Goal: Task Accomplishment & Management: Manage account settings

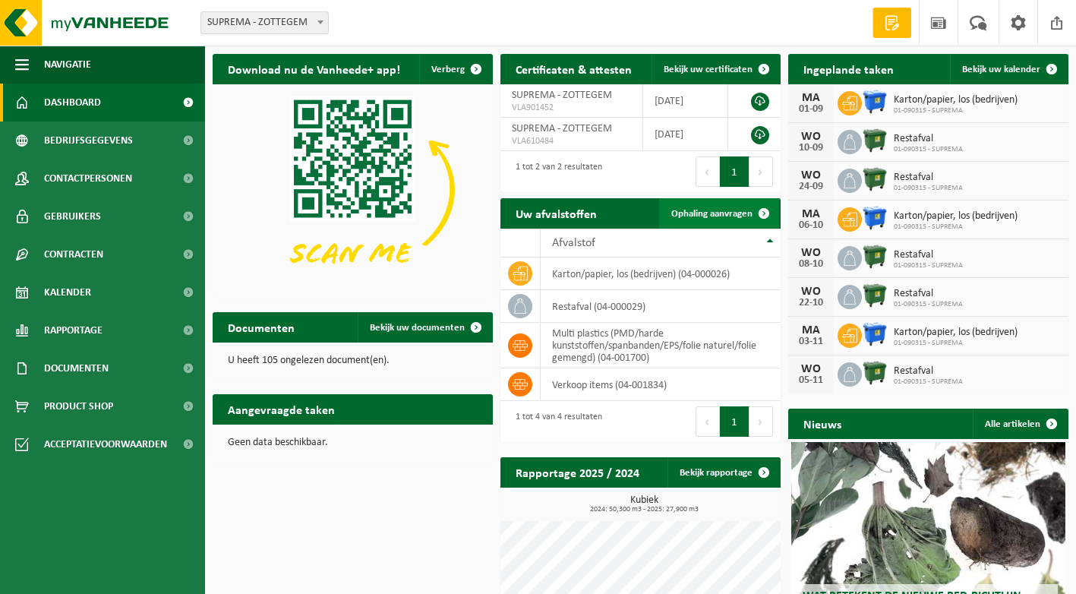
click at [711, 216] on span "Ophaling aanvragen" at bounding box center [711, 214] width 81 height 10
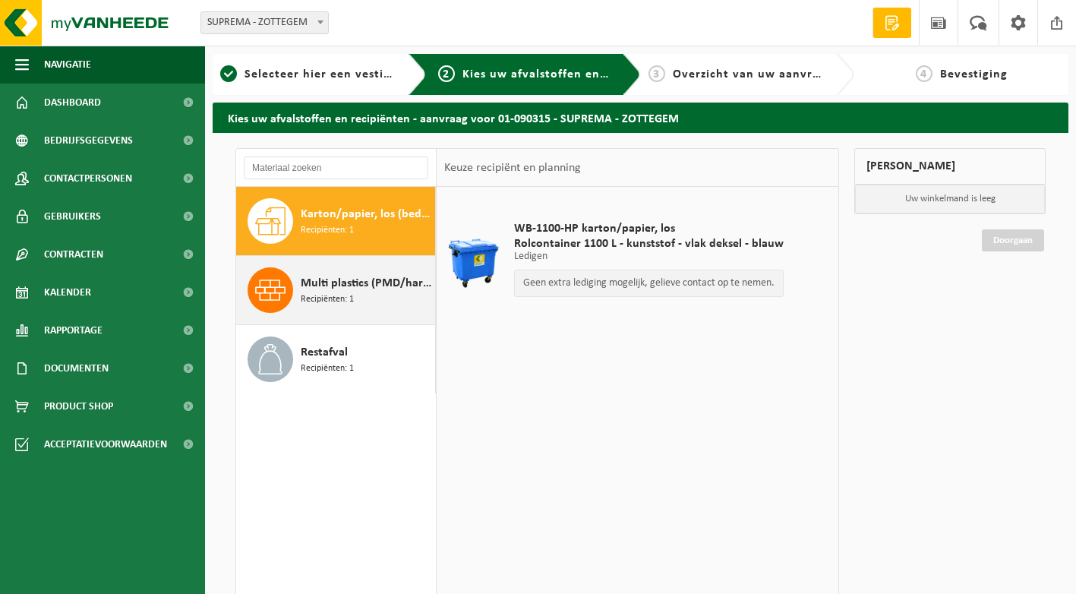
click at [368, 287] on span "Multi plastics (PMD/harde kunststoffen/spanbanden/EPS/folie naturel/folie gemen…" at bounding box center [366, 283] width 131 height 18
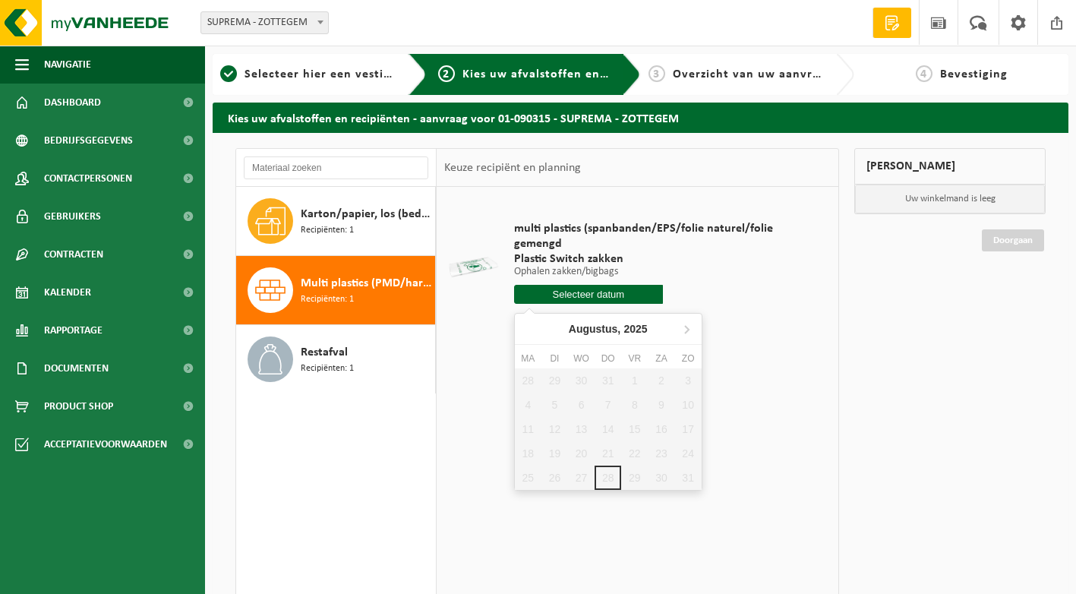
click at [583, 292] on input "text" at bounding box center [588, 294] width 149 height 19
click at [683, 324] on icon at bounding box center [686, 329] width 24 height 24
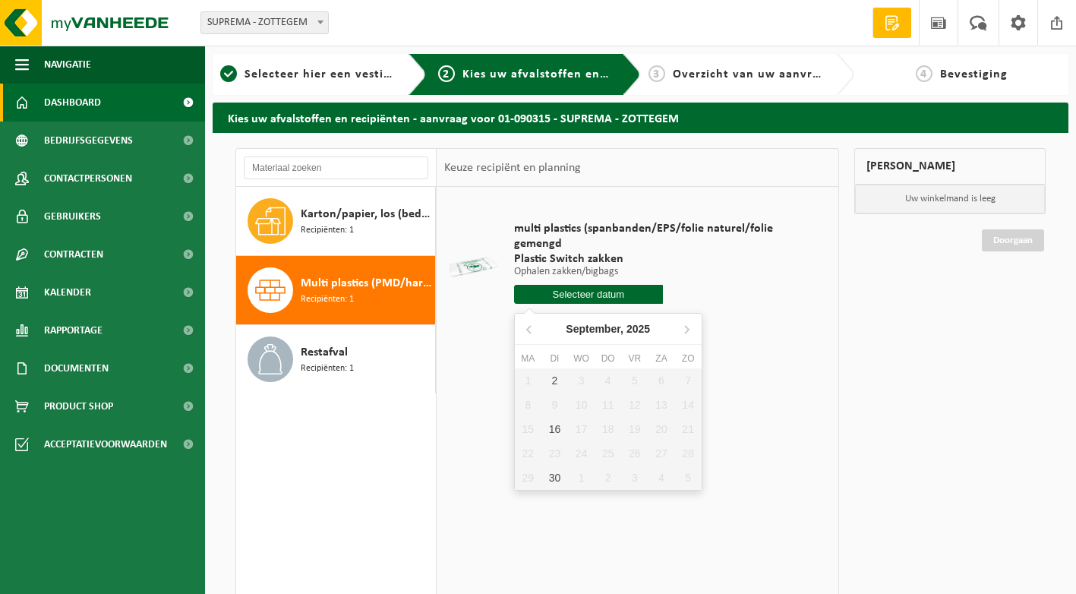
click at [81, 100] on span "Dashboard" at bounding box center [72, 103] width 57 height 38
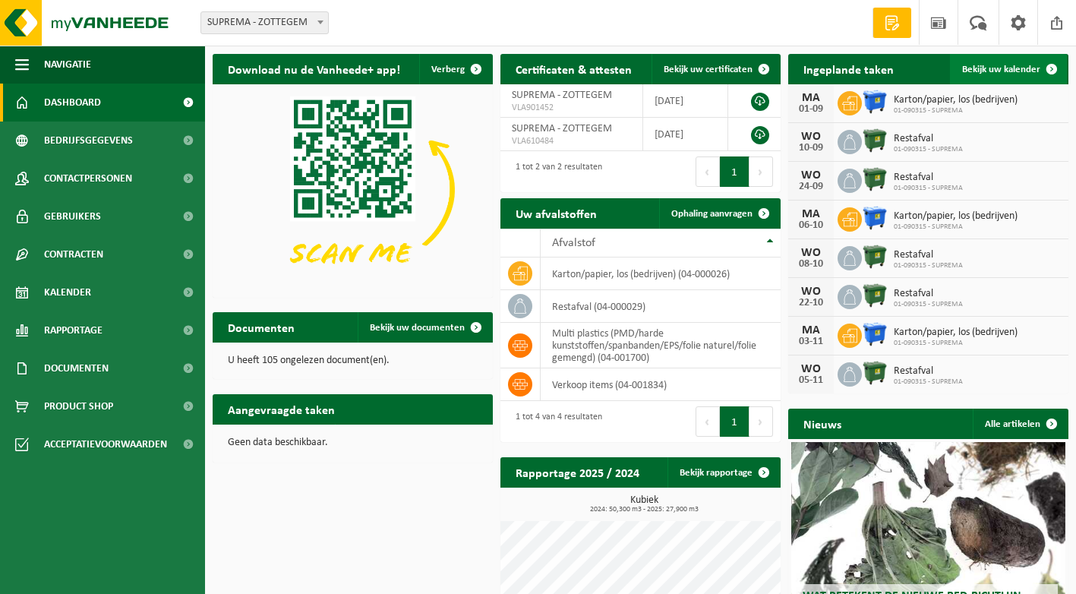
click at [997, 74] on span "Bekijk uw kalender" at bounding box center [1001, 70] width 78 height 10
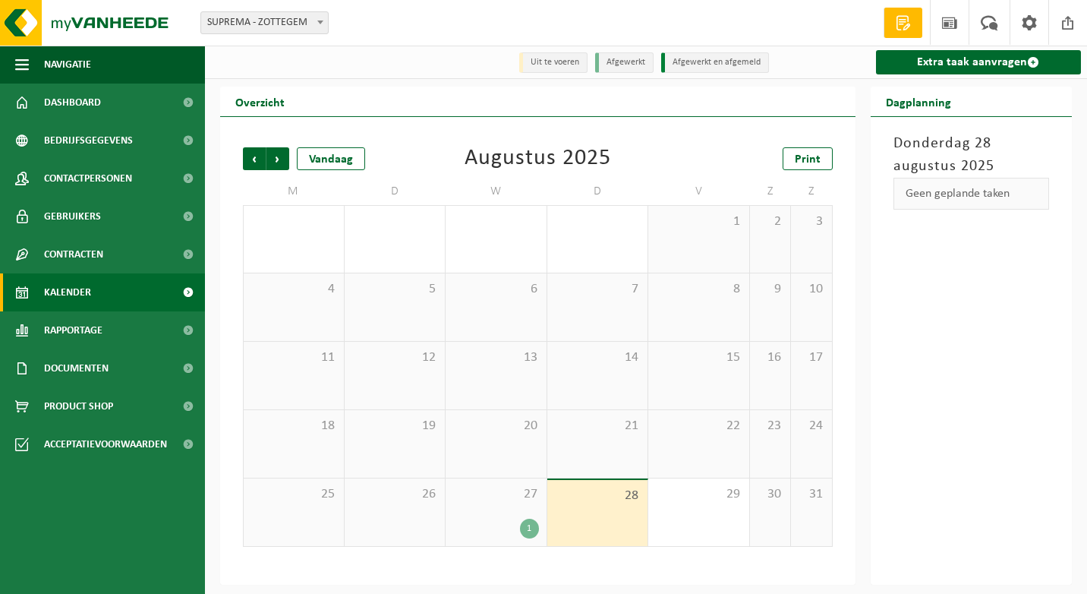
click at [524, 496] on span "27" at bounding box center [496, 494] width 86 height 17
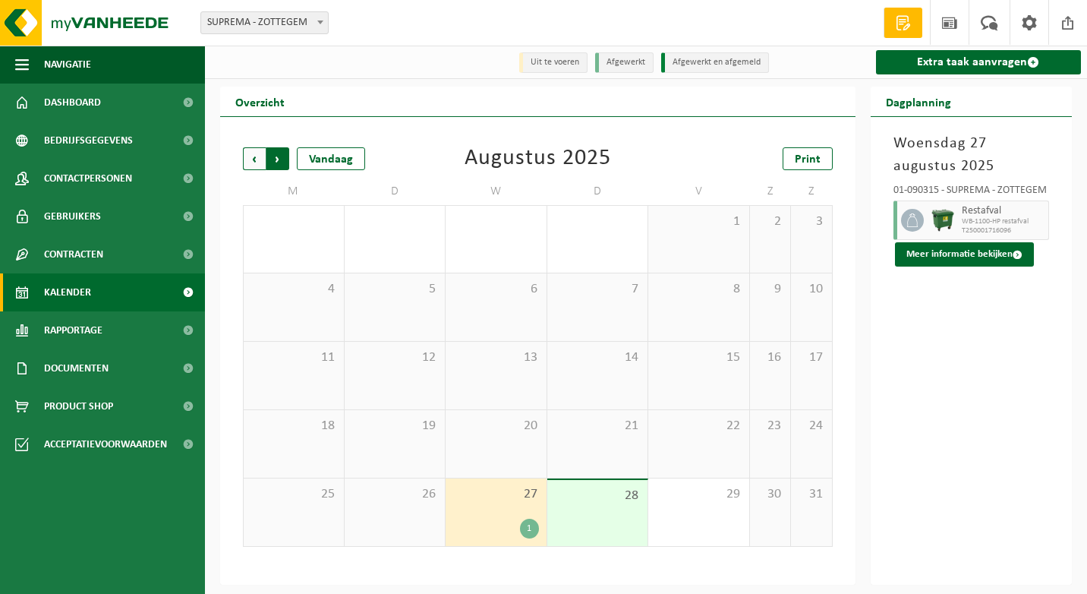
click at [260, 164] on span "Vorige" at bounding box center [254, 158] width 23 height 23
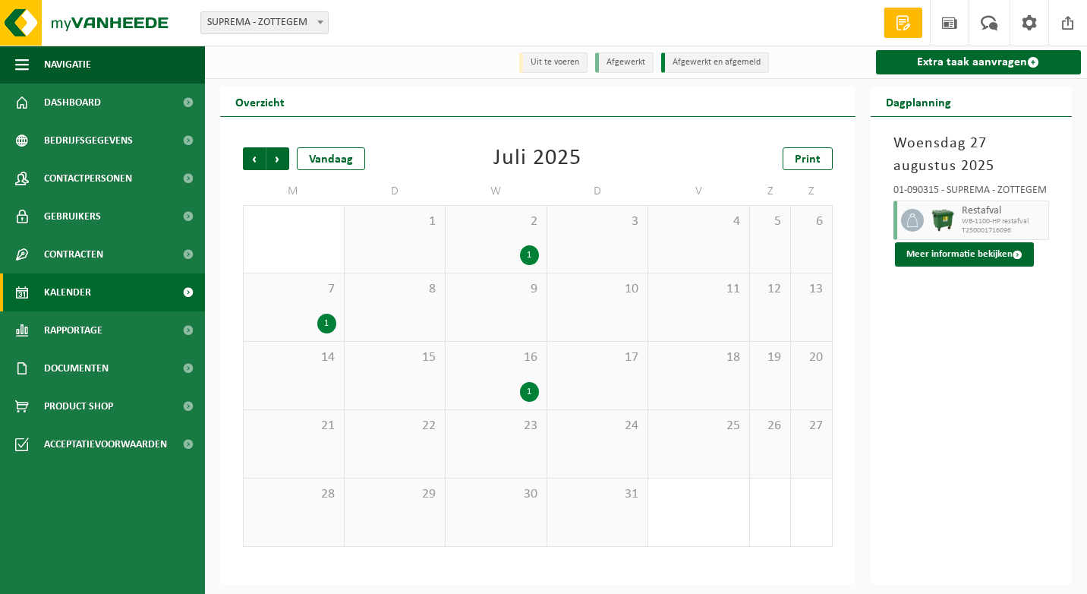
click at [520, 241] on div "2 1" at bounding box center [496, 239] width 101 height 67
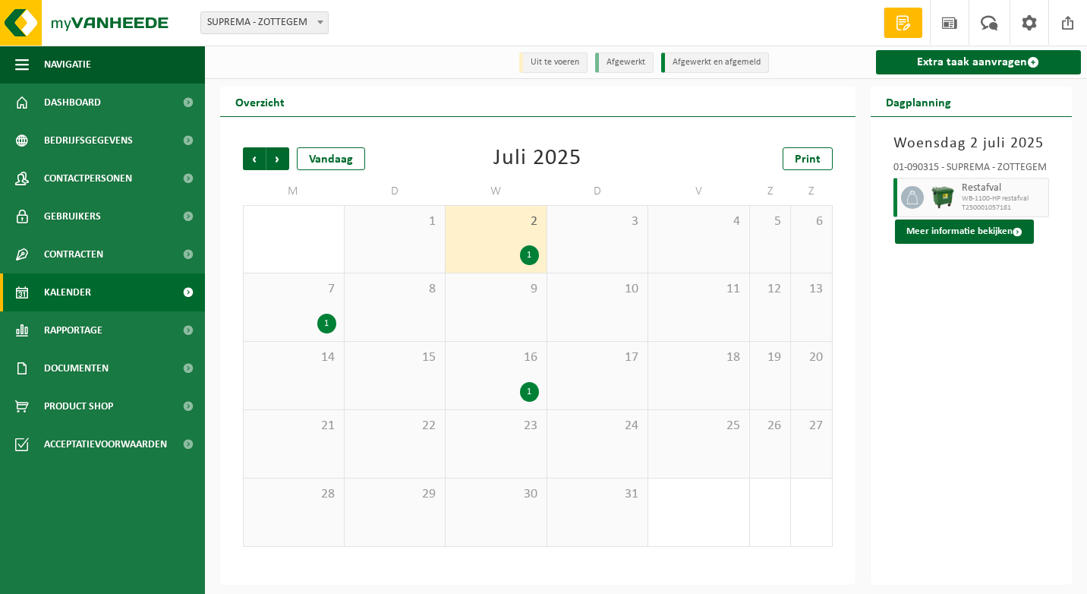
click at [284, 331] on div "1" at bounding box center [293, 324] width 85 height 20
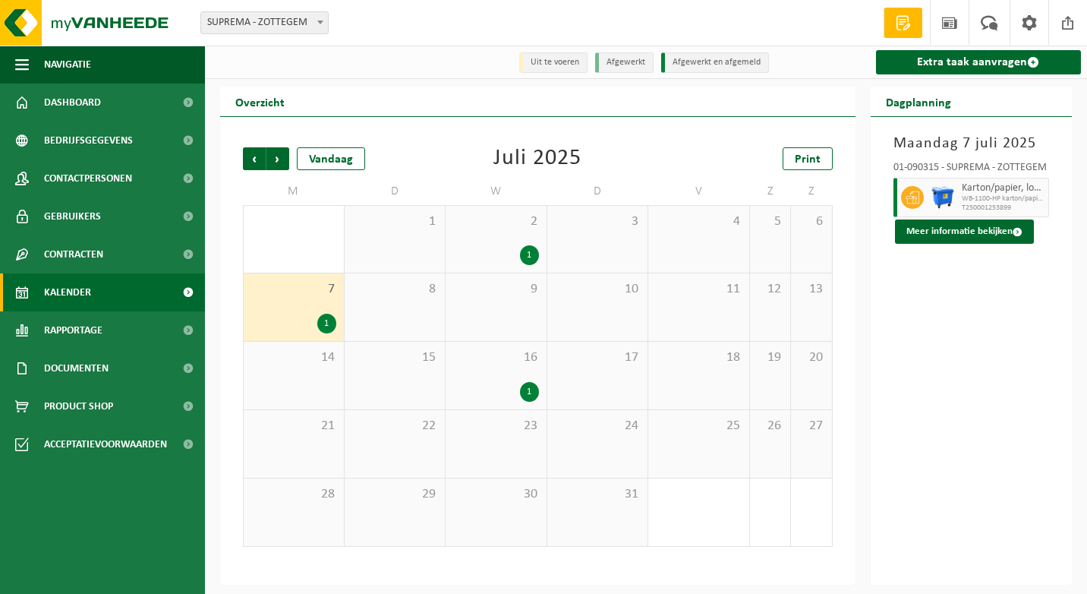
click at [457, 362] on span "16" at bounding box center [496, 357] width 86 height 17
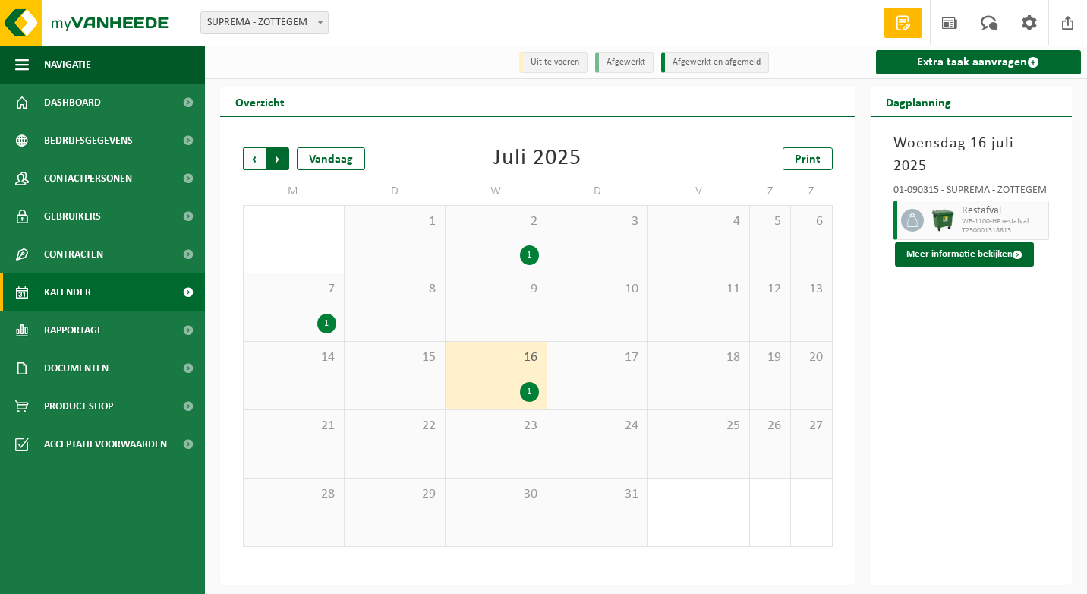
click at [253, 156] on span "Vorige" at bounding box center [254, 158] width 23 height 23
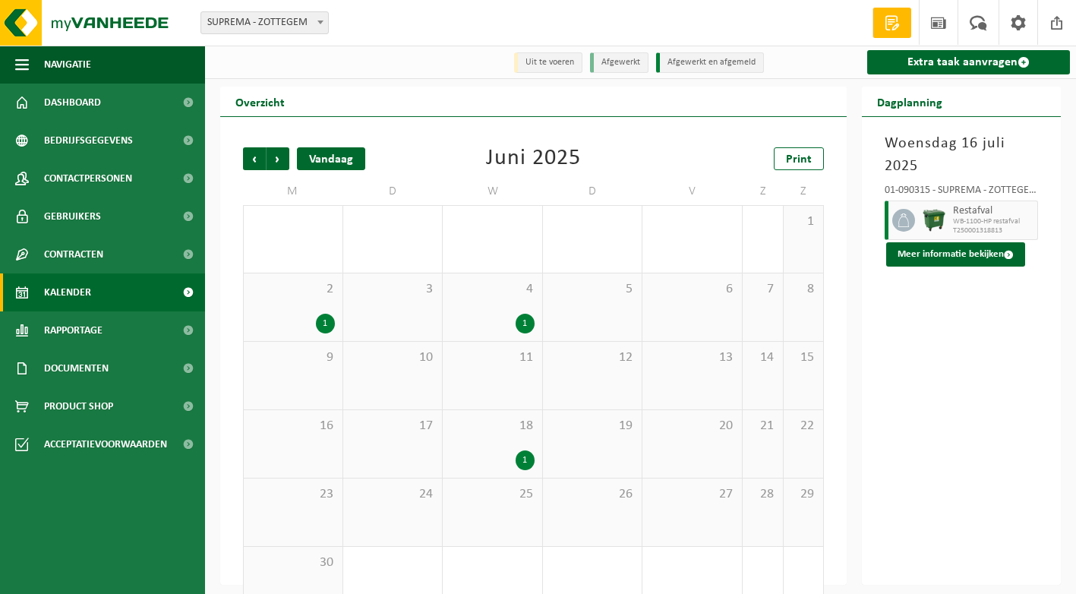
click at [361, 156] on div "Vandaag" at bounding box center [331, 158] width 68 height 23
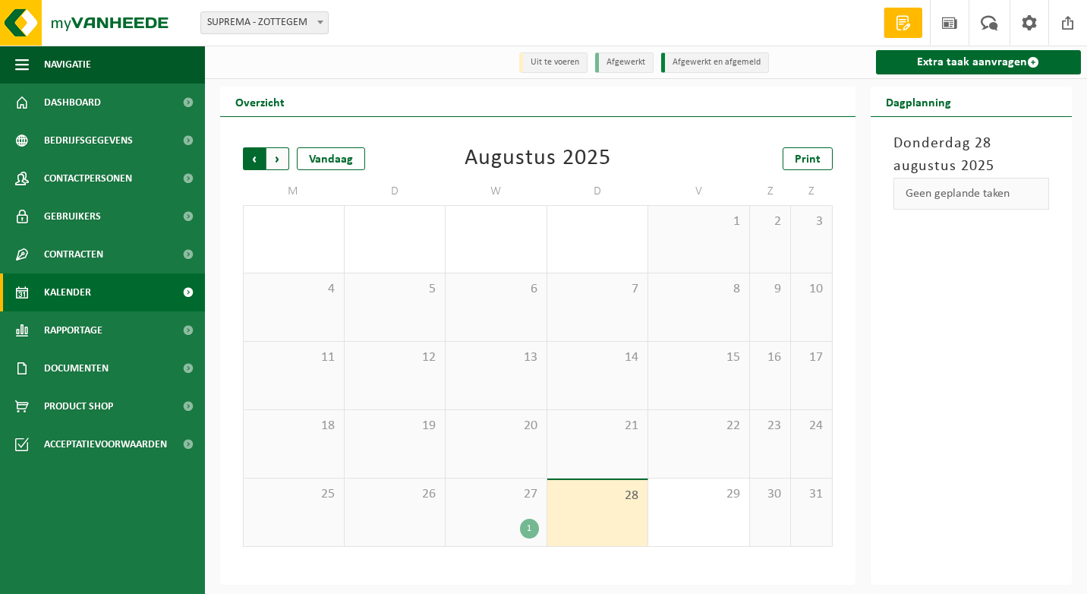
click at [280, 162] on span "Volgende" at bounding box center [278, 158] width 23 height 23
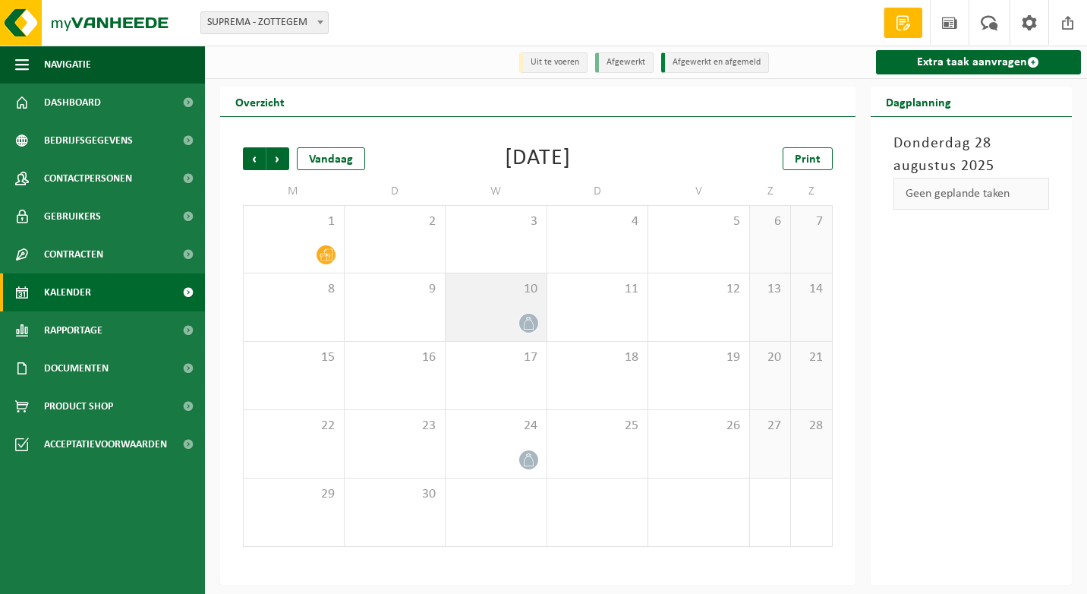
click at [496, 295] on span "10" at bounding box center [496, 289] width 86 height 17
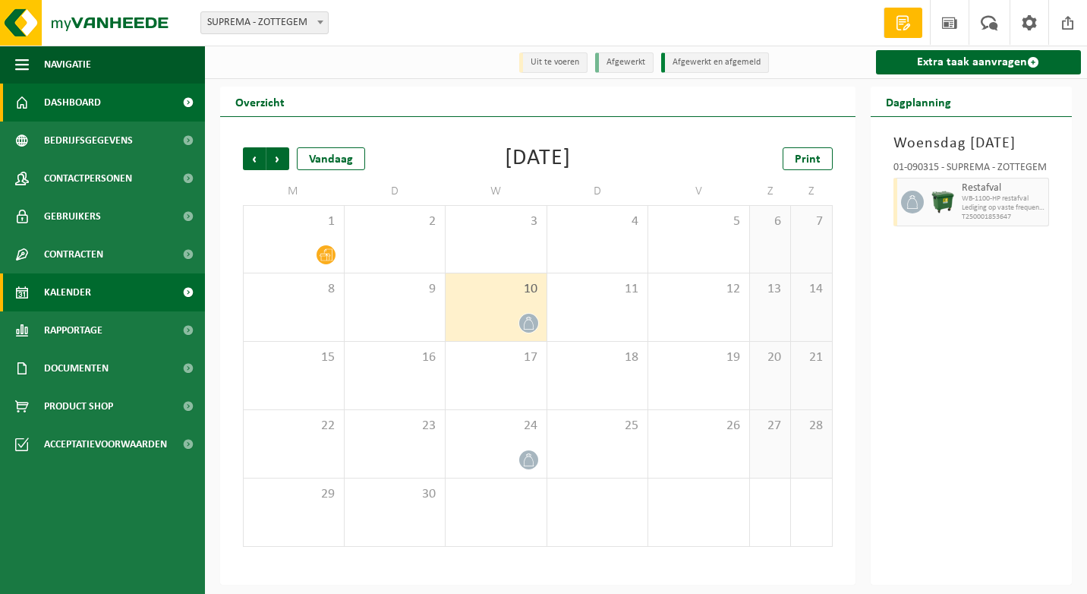
click at [76, 99] on span "Dashboard" at bounding box center [72, 103] width 57 height 38
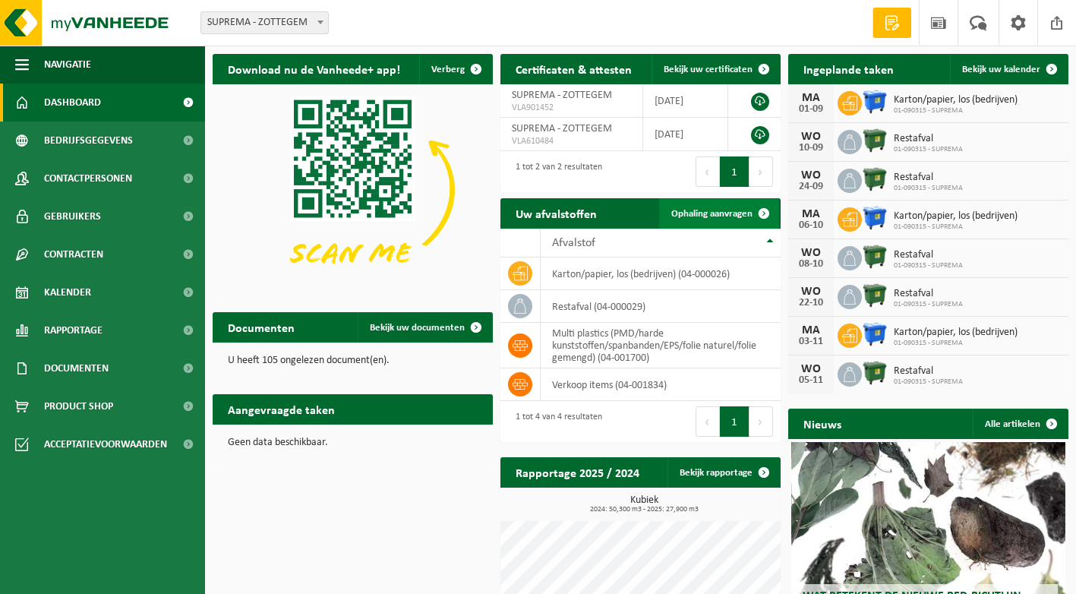
click at [705, 206] on link "Ophaling aanvragen" at bounding box center [719, 213] width 120 height 30
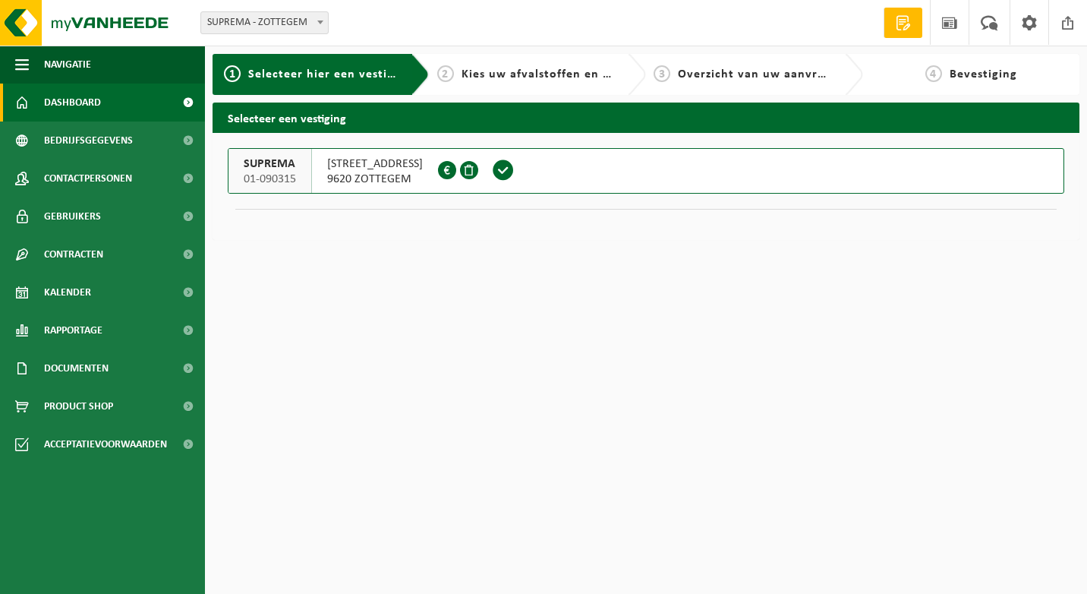
click at [65, 98] on span "Dashboard" at bounding box center [72, 103] width 57 height 38
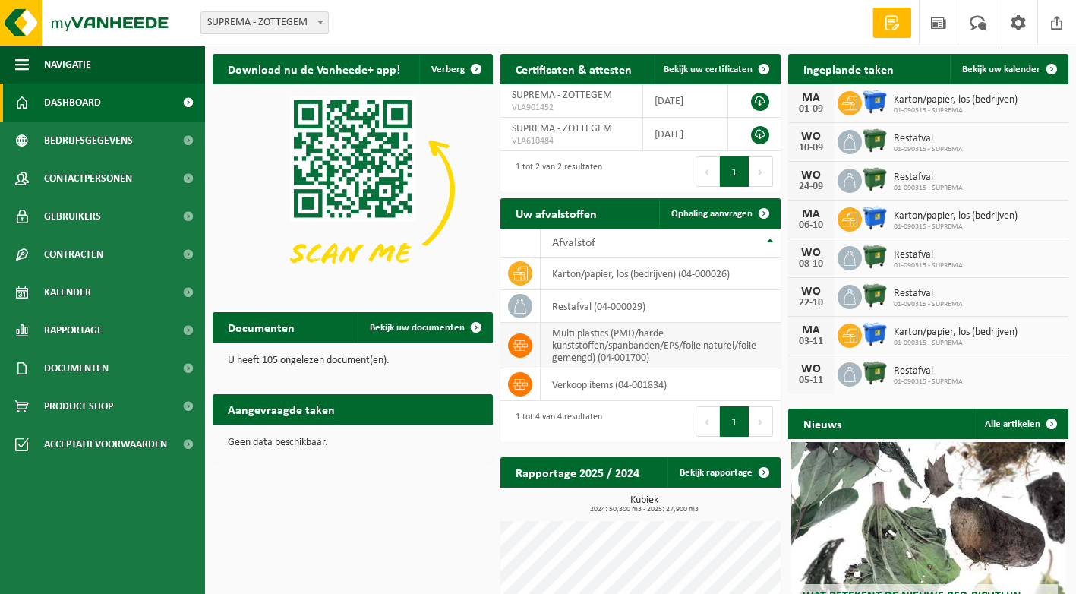
click at [523, 338] on icon at bounding box center [520, 345] width 15 height 15
click at [1059, 24] on span at bounding box center [1057, 22] width 23 height 45
click at [663, 210] on link "Ophaling aanvragen" at bounding box center [719, 213] width 120 height 30
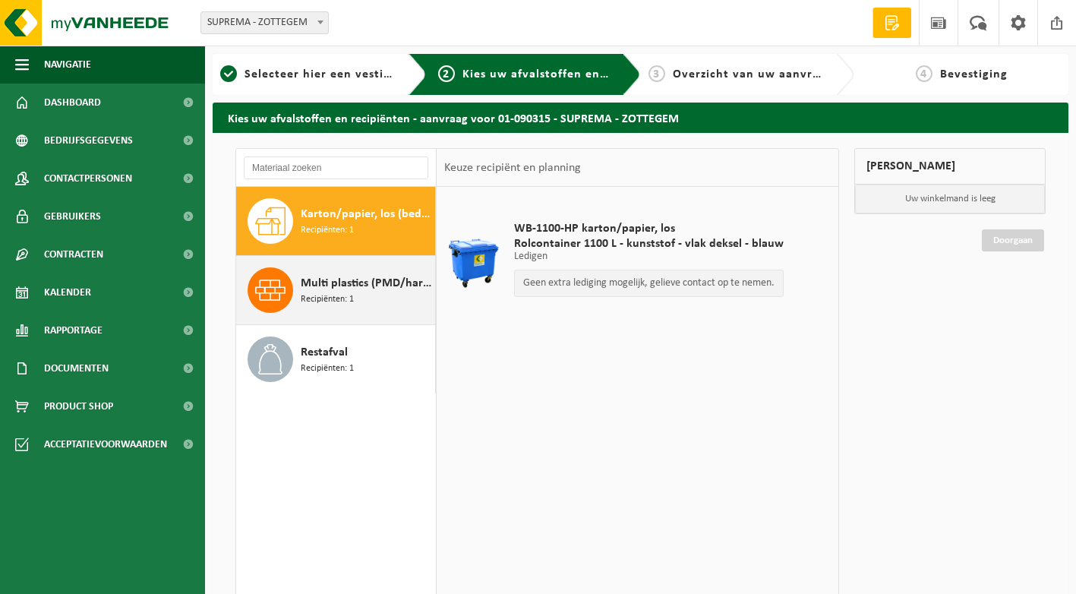
click at [311, 275] on span "Multi plastics (PMD/harde kunststoffen/spanbanden/EPS/folie naturel/folie gemen…" at bounding box center [366, 283] width 131 height 18
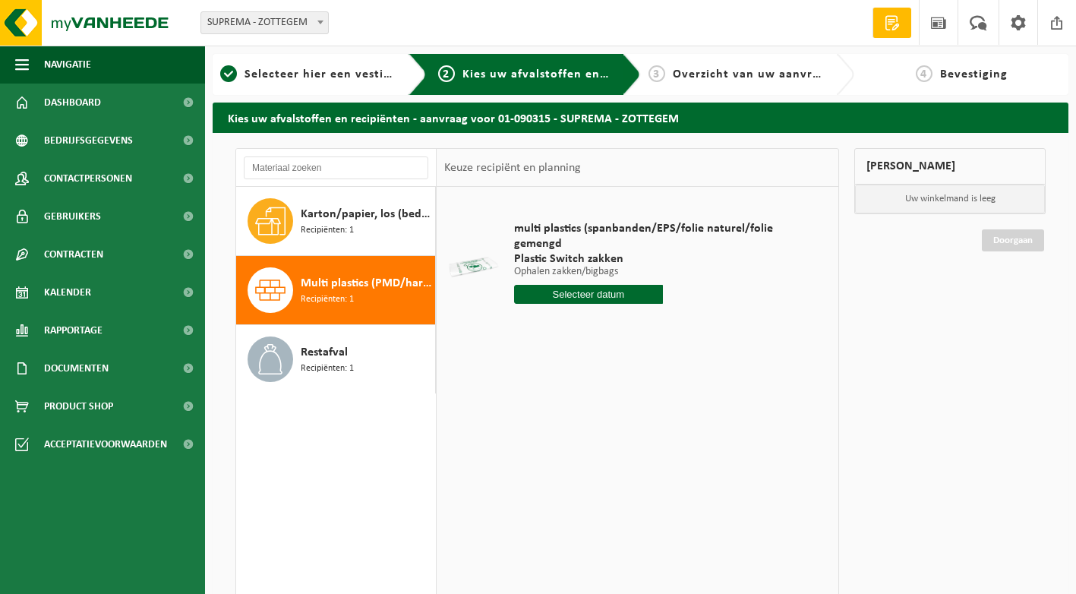
click at [642, 293] on input "text" at bounding box center [588, 294] width 149 height 19
click at [689, 327] on icon at bounding box center [686, 329] width 24 height 24
click at [555, 381] on div "2" at bounding box center [554, 380] width 27 height 24
type input "Van 2025-09-02"
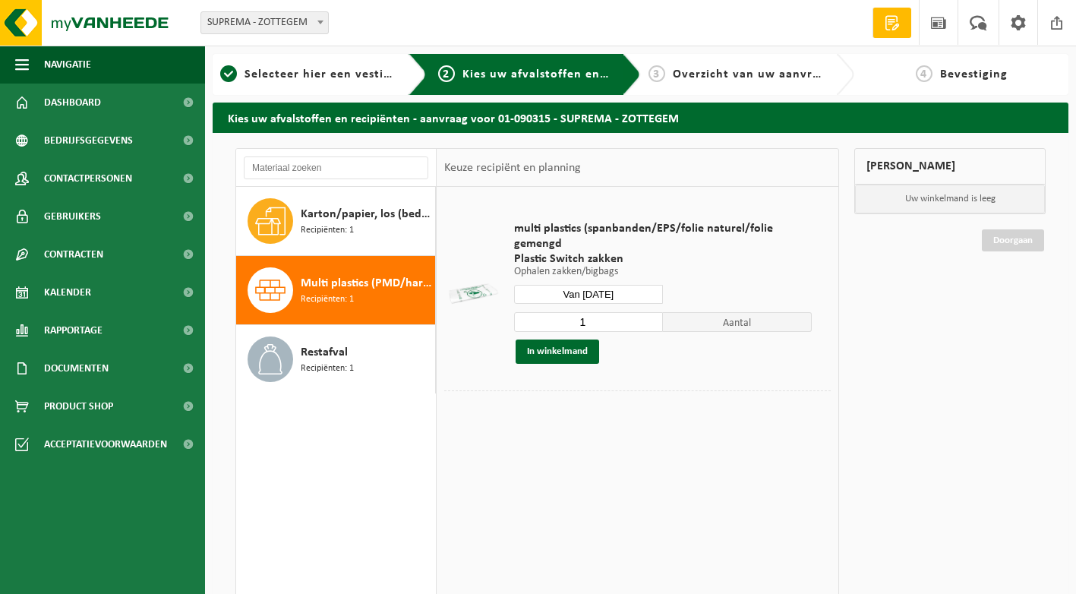
click at [601, 320] on input "1" at bounding box center [588, 322] width 149 height 20
click at [652, 320] on input "2" at bounding box center [588, 322] width 149 height 20
click at [652, 320] on input "3" at bounding box center [588, 322] width 149 height 20
click at [652, 320] on input "4" at bounding box center [588, 322] width 149 height 20
click at [652, 320] on input "5" at bounding box center [588, 322] width 149 height 20
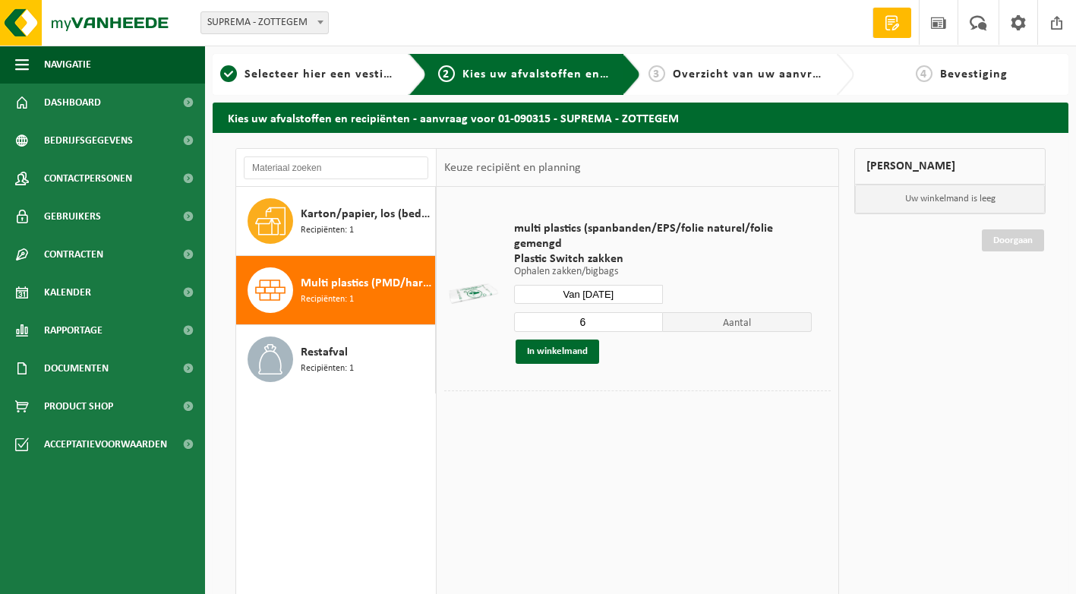
click at [652, 320] on input "6" at bounding box center [588, 322] width 149 height 20
type input "7"
click at [652, 320] on input "7" at bounding box center [588, 322] width 149 height 20
click at [586, 352] on button "In winkelmand" at bounding box center [558, 351] width 84 height 24
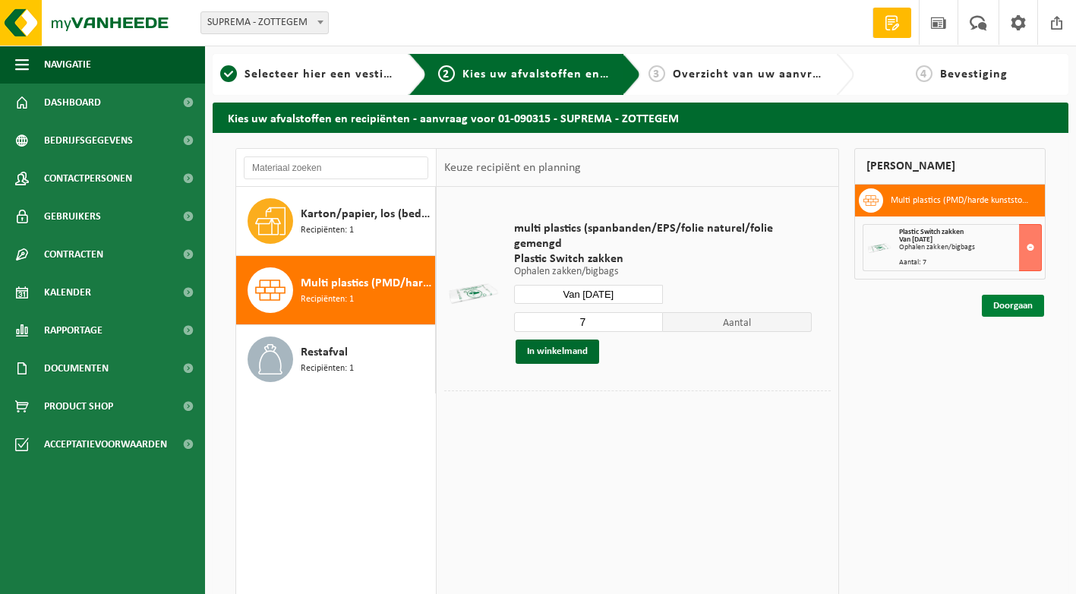
click at [1014, 304] on link "Doorgaan" at bounding box center [1013, 306] width 62 height 22
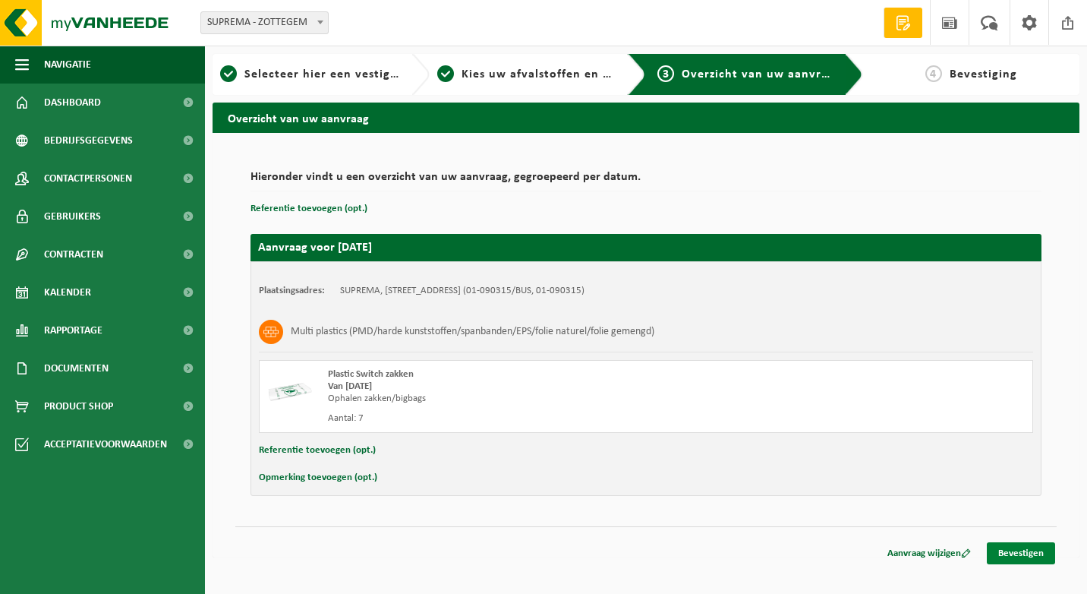
click at [1016, 546] on link "Bevestigen" at bounding box center [1021, 553] width 68 height 22
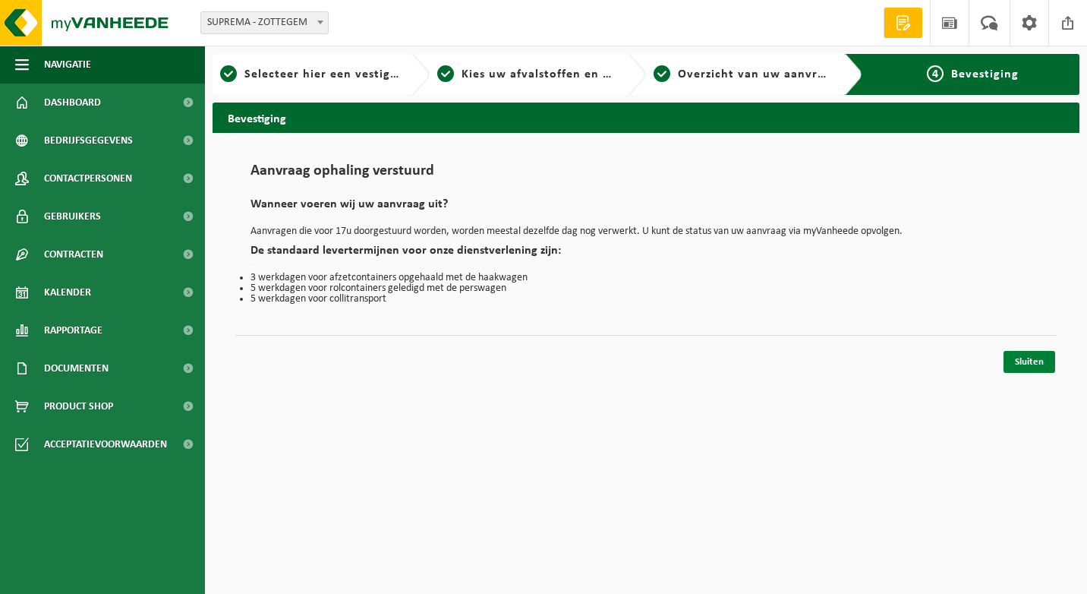
click at [1014, 364] on link "Sluiten" at bounding box center [1030, 362] width 52 height 22
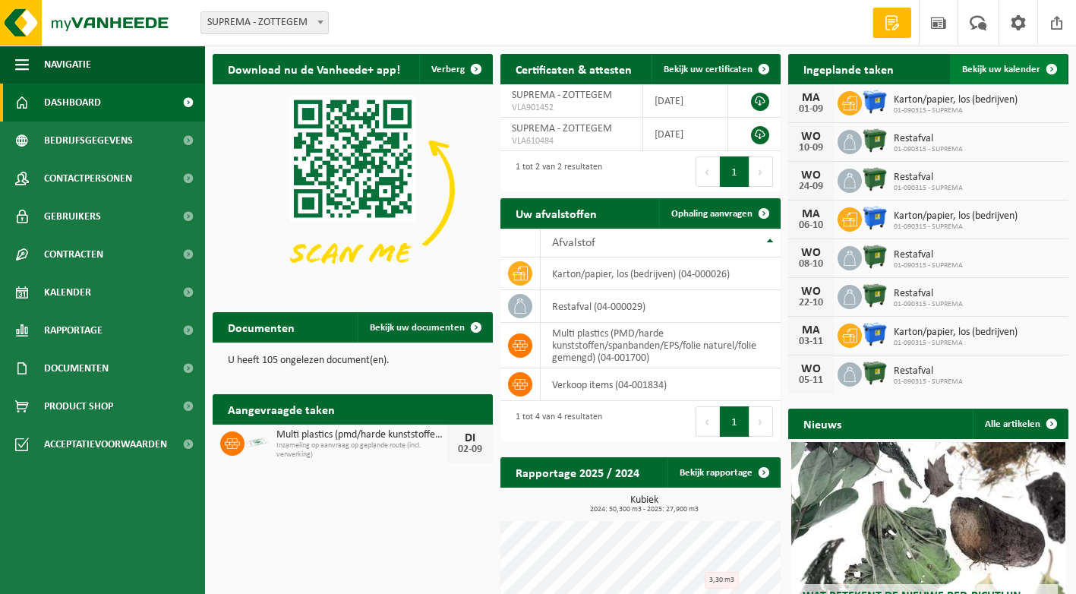
click at [1022, 65] on span "Bekijk uw kalender" at bounding box center [1001, 70] width 78 height 10
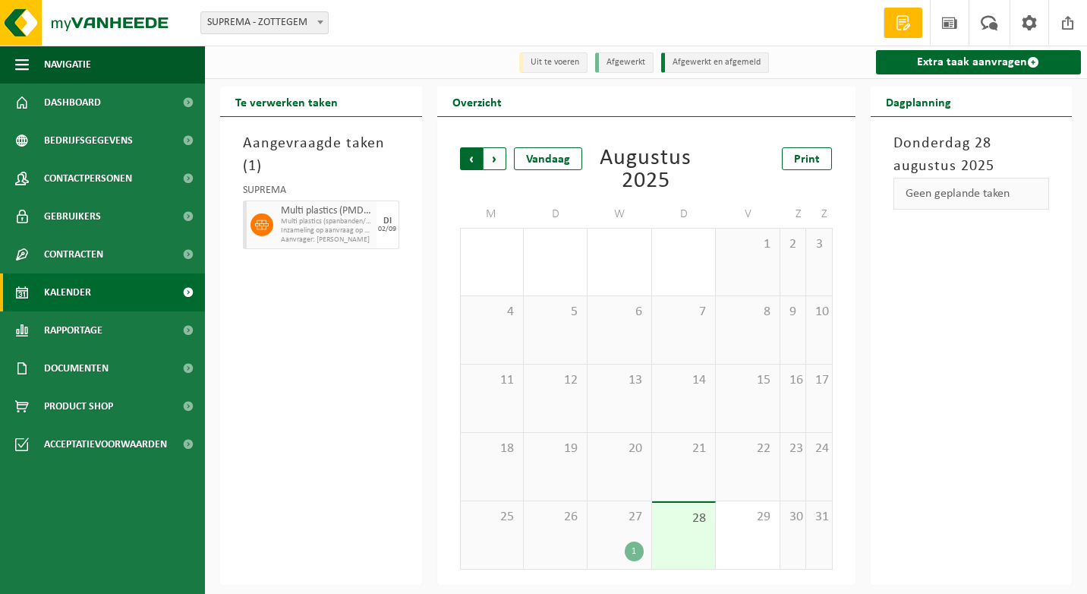
click at [493, 164] on span "Volgende" at bounding box center [495, 158] width 23 height 23
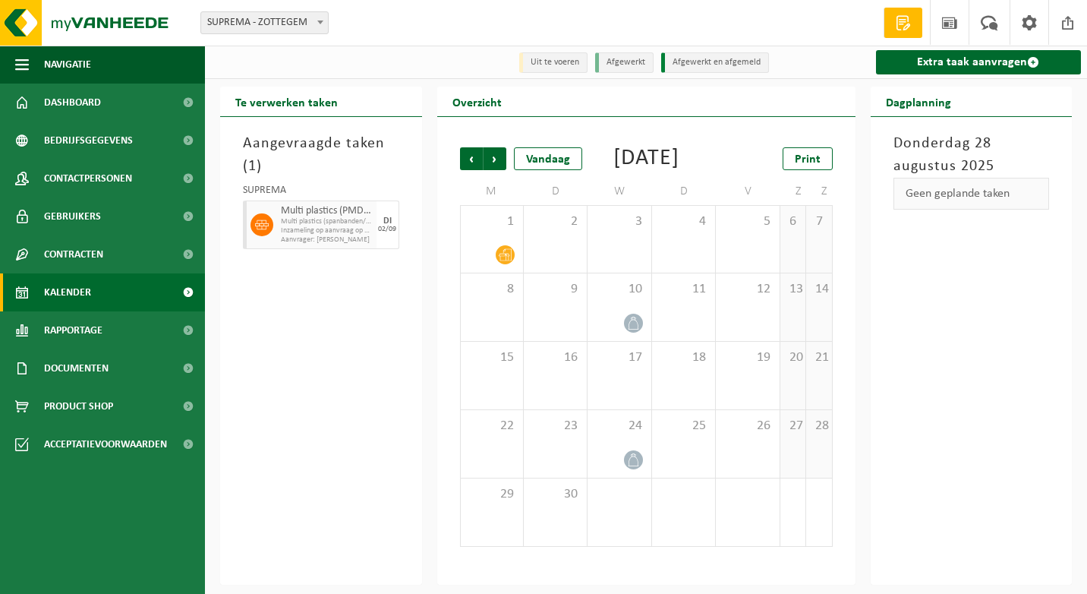
click at [295, 235] on span "Inzameling op aanvraag op geplande route (incl. verwerking)" at bounding box center [327, 230] width 92 height 9
